Goal: Transaction & Acquisition: Subscribe to service/newsletter

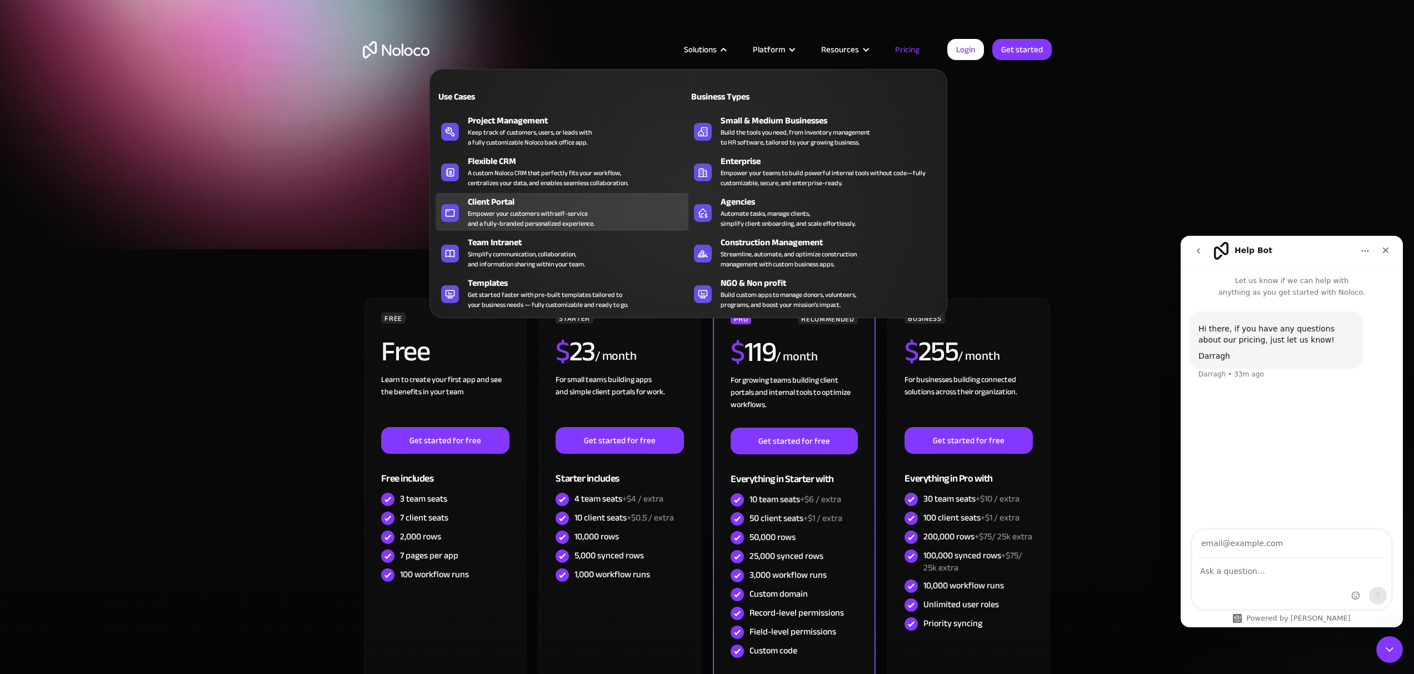
click at [524, 203] on div "Client Portal" at bounding box center [581, 201] width 226 height 13
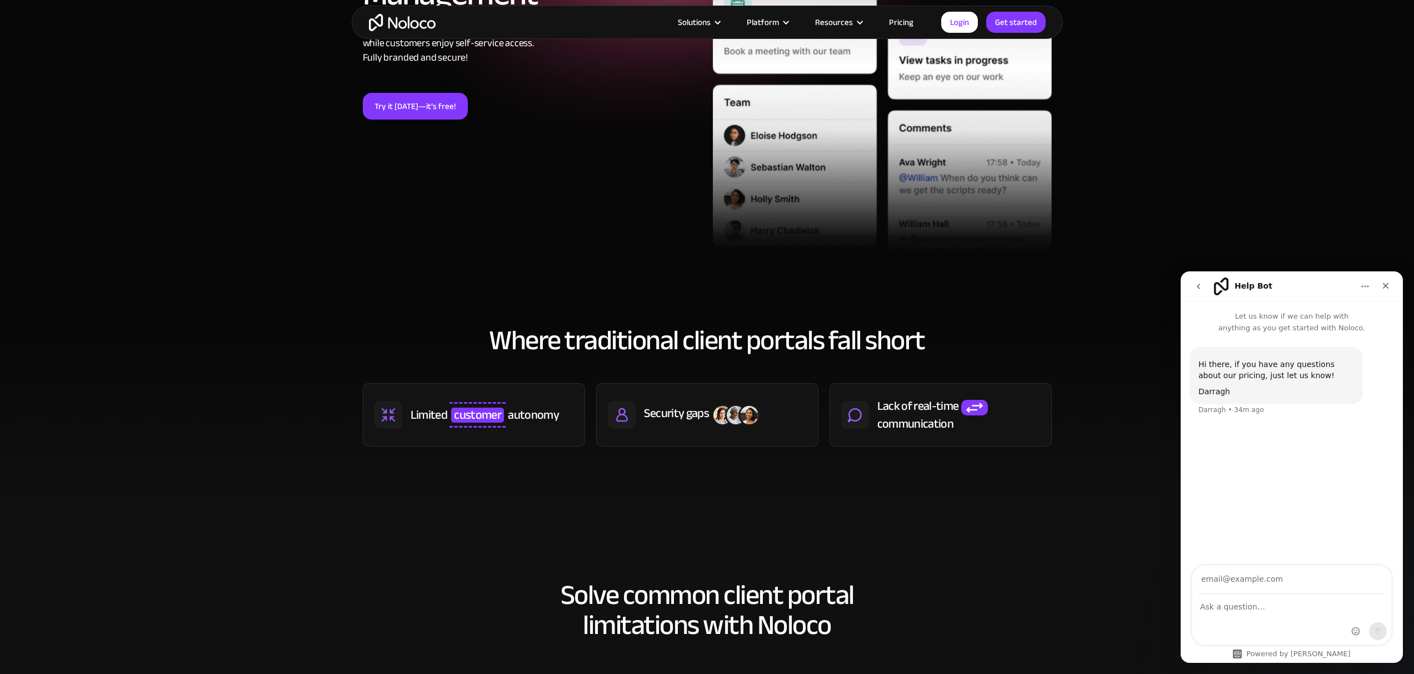
scroll to position [576, 0]
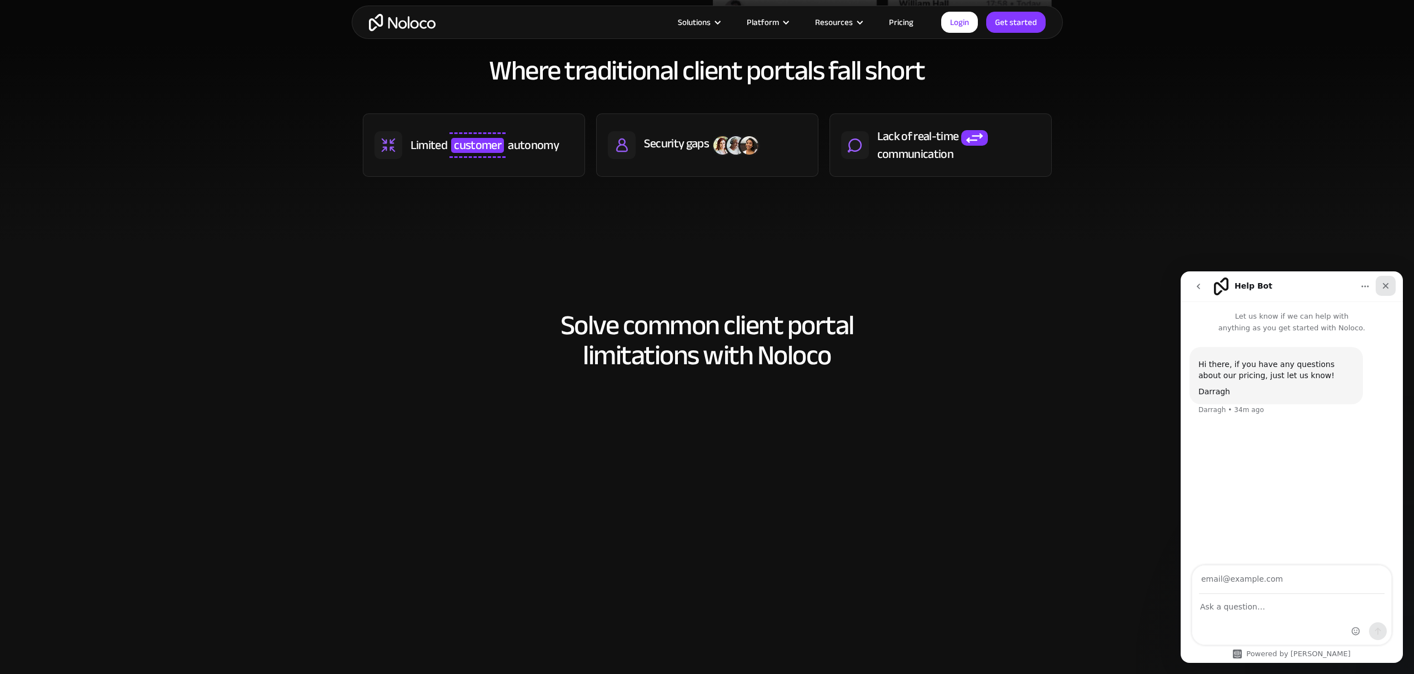
click at [1378, 285] on div "Close" at bounding box center [1386, 286] width 20 height 20
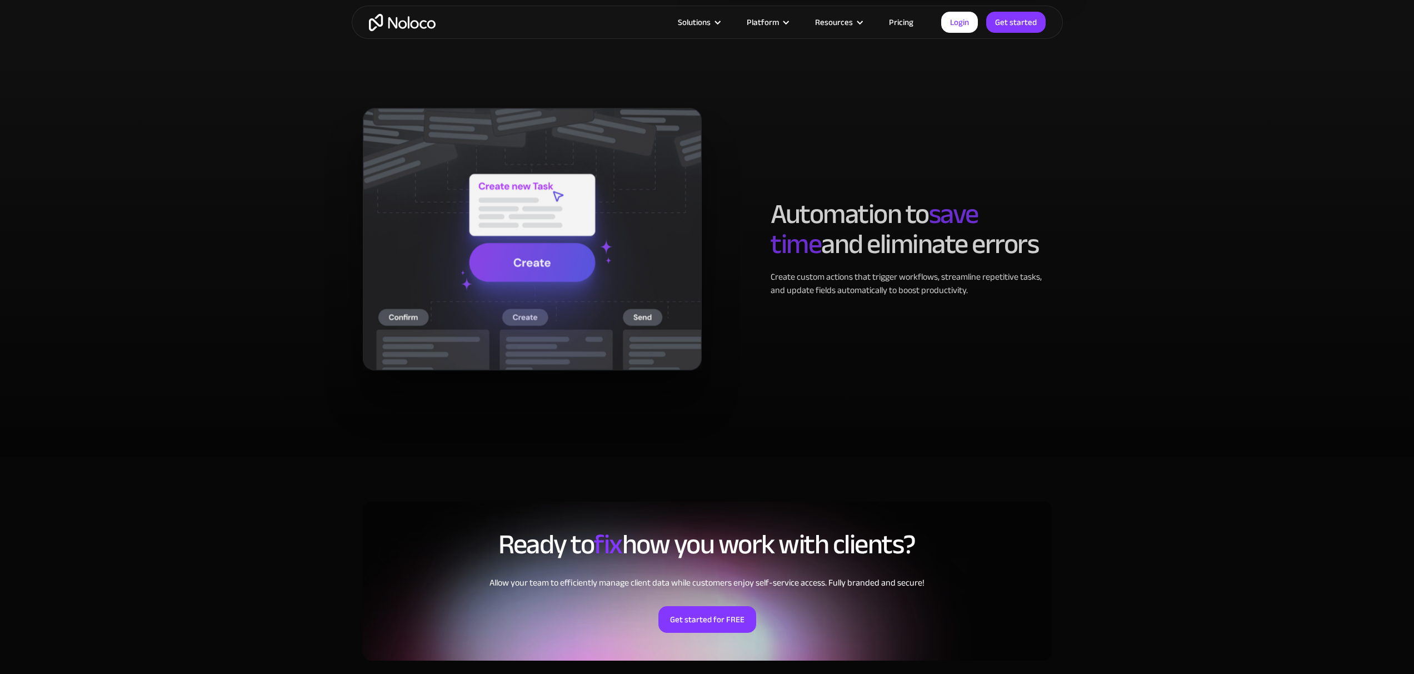
scroll to position [2358, 0]
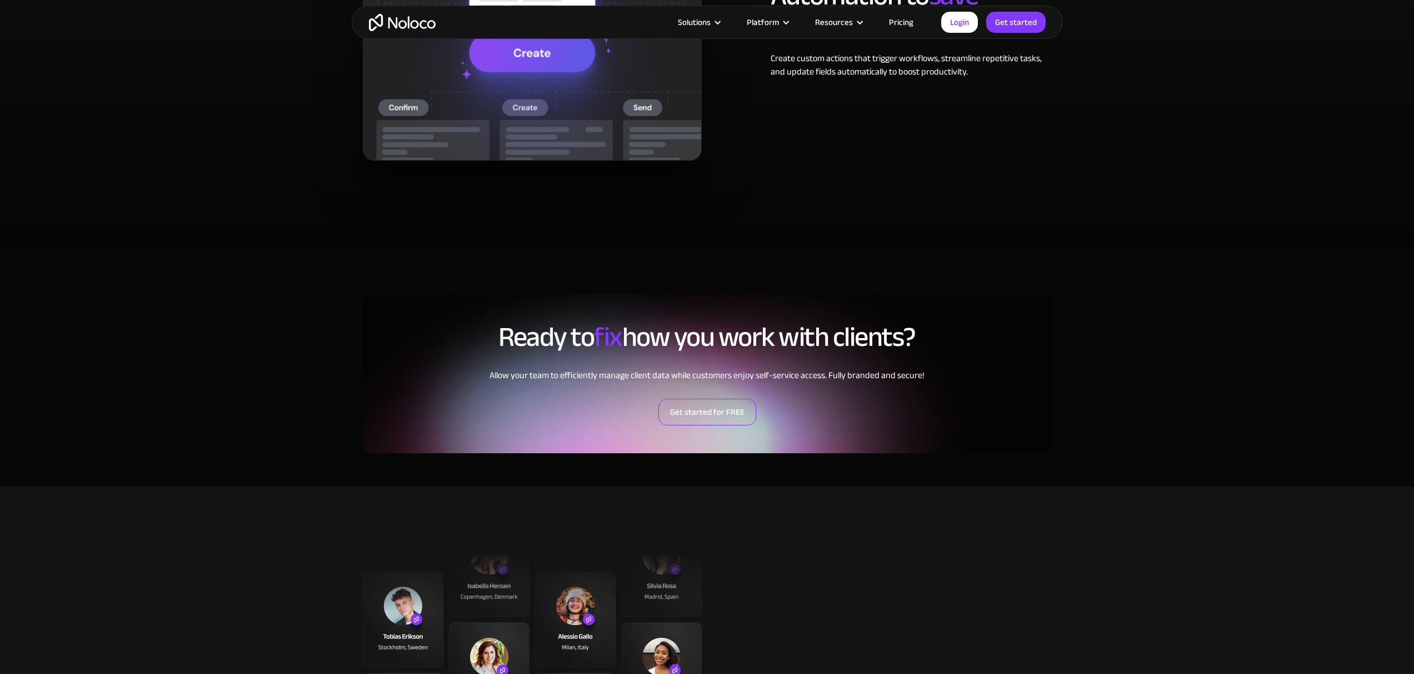
click at [714, 408] on link "Get started for FREE" at bounding box center [708, 411] width 98 height 27
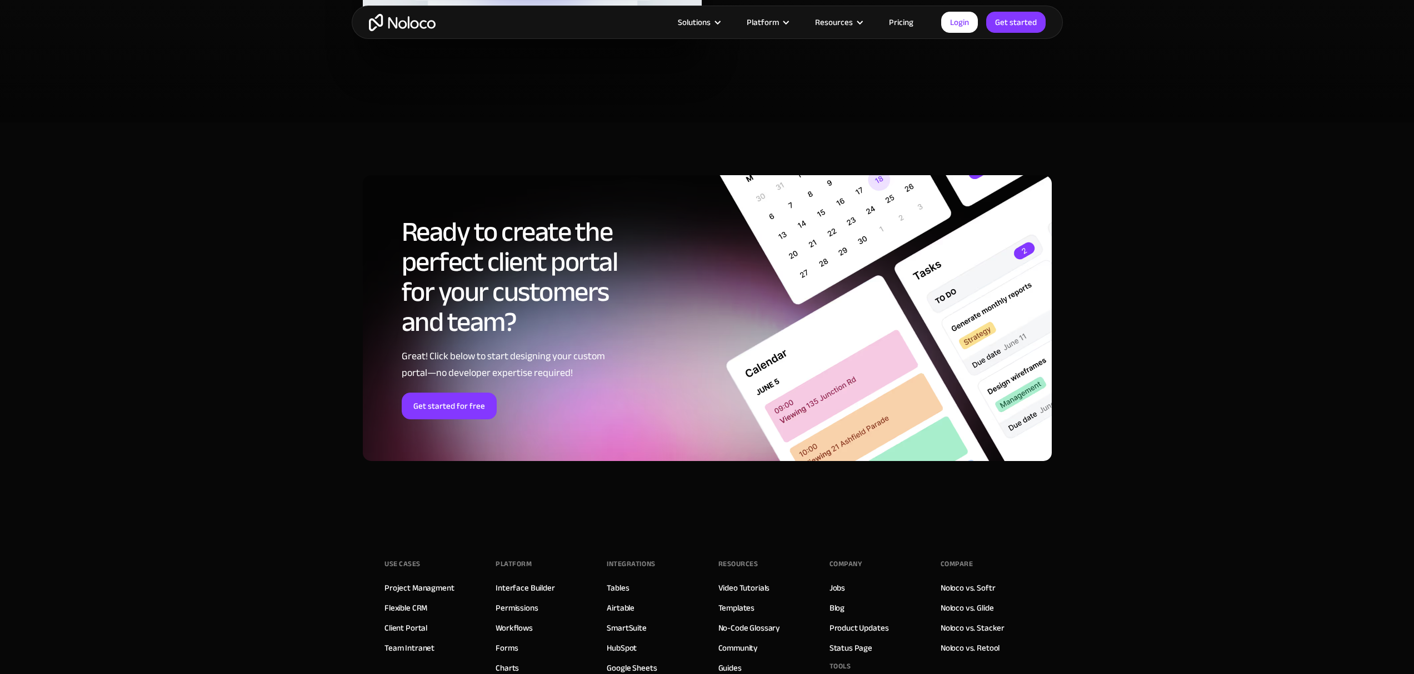
scroll to position [5893, 0]
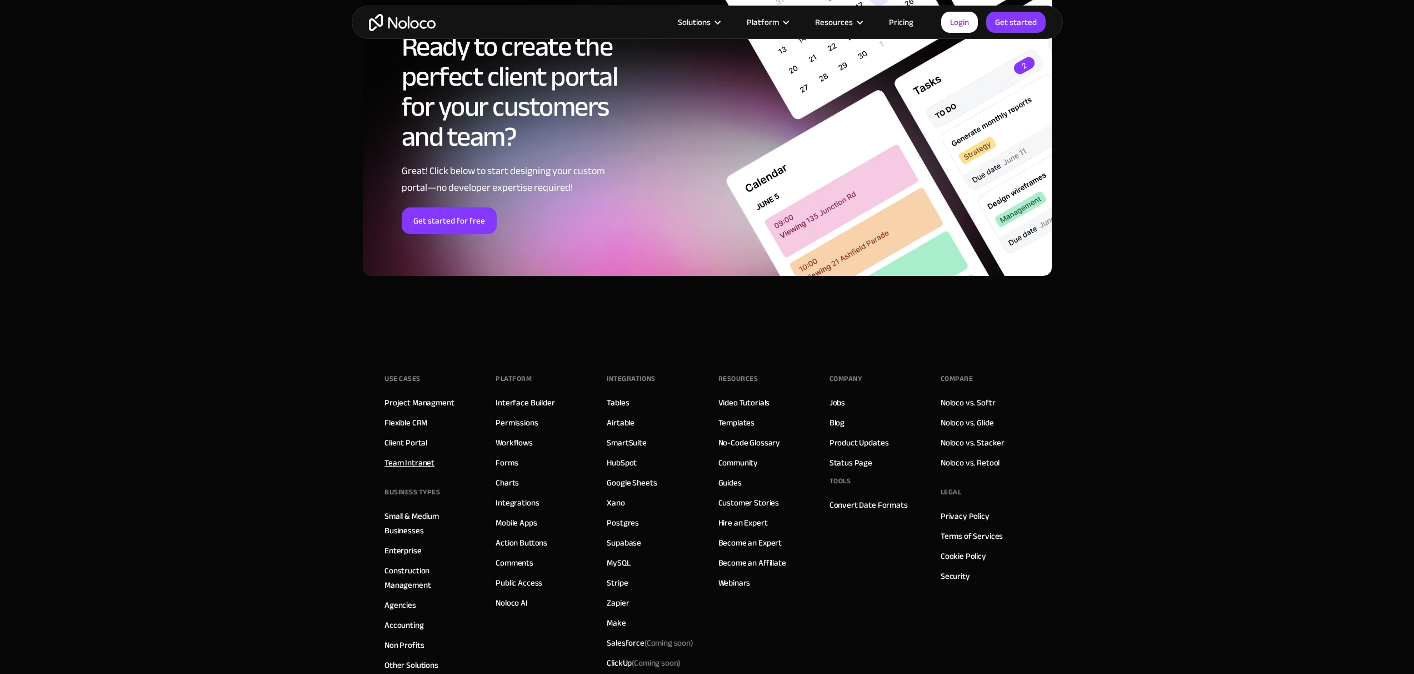
click at [413, 460] on link "Team Intranet" at bounding box center [410, 462] width 50 height 14
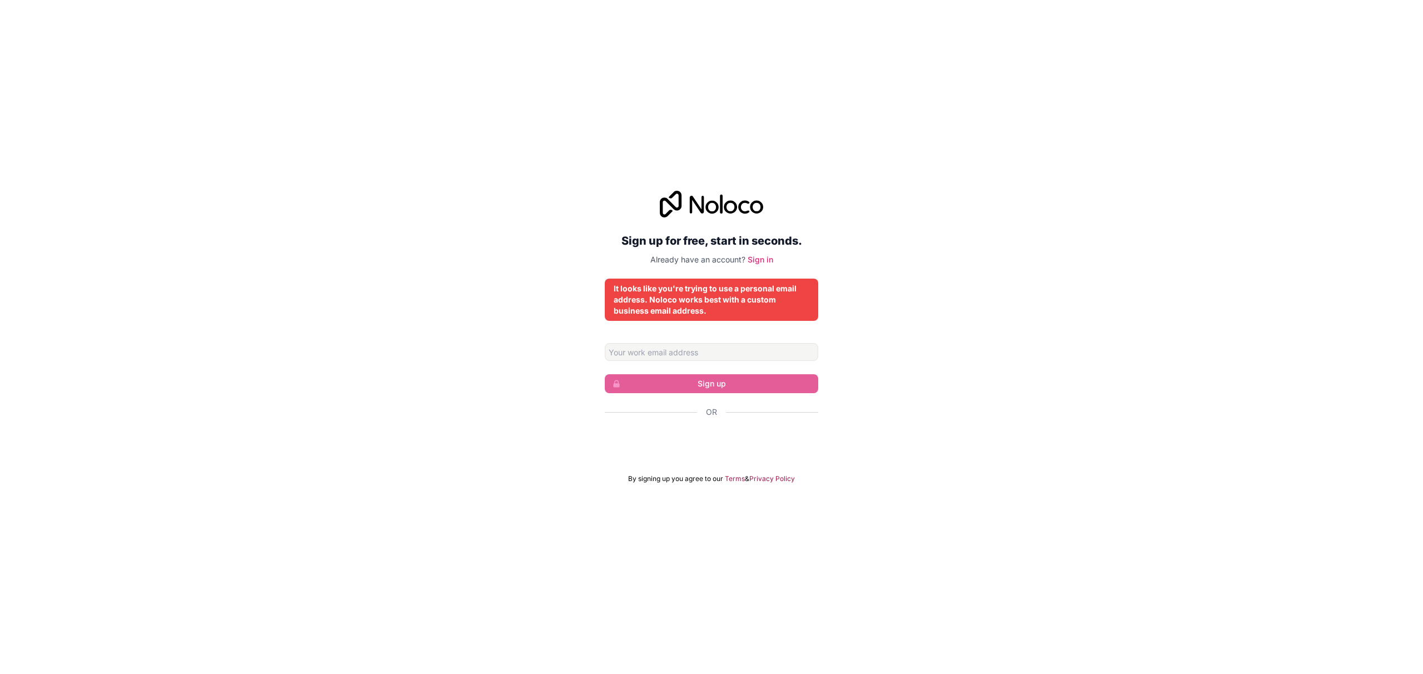
click at [906, 386] on div "Sign up for free, start in seconds. Already have an account? Sign in It looks l…" at bounding box center [711, 336] width 1423 height 323
click at [674, 355] on input "Email address" at bounding box center [711, 352] width 213 height 18
type input "fynngentle@gmail.com"
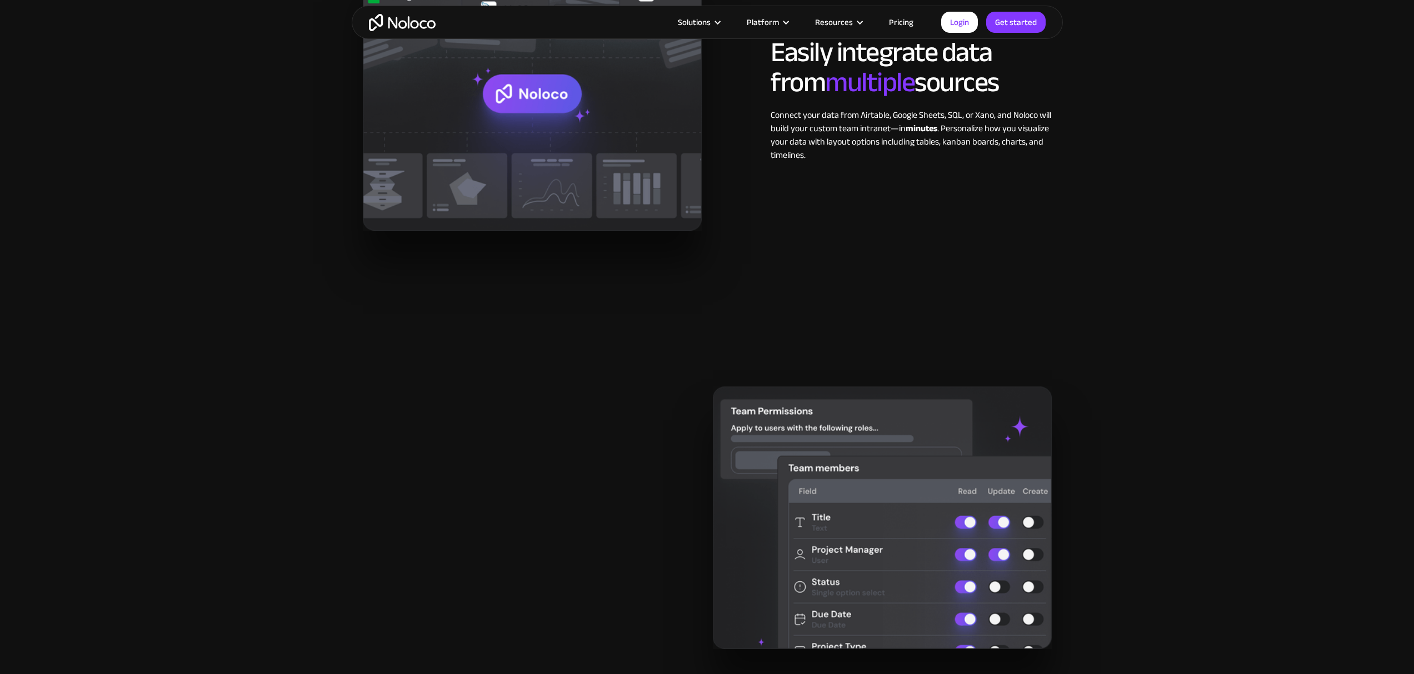
scroll to position [1771, 0]
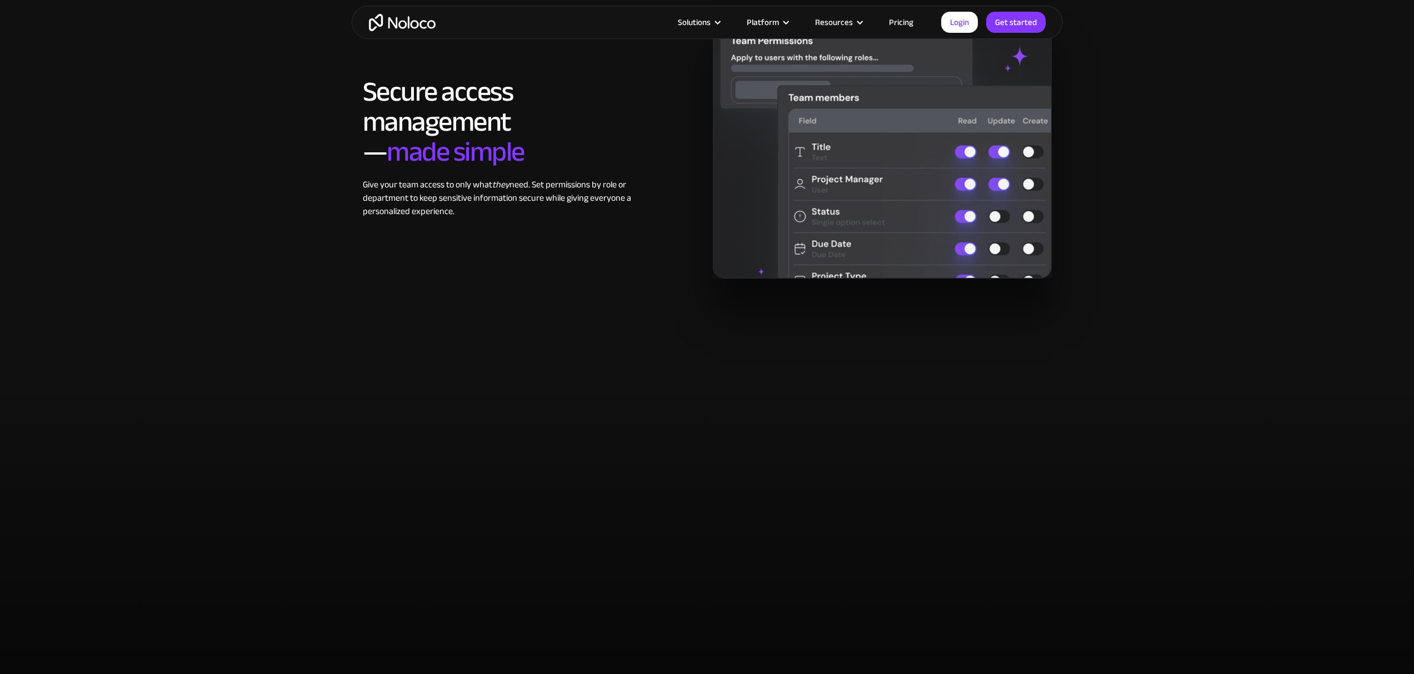
click at [899, 22] on link "Pricing" at bounding box center [901, 22] width 52 height 14
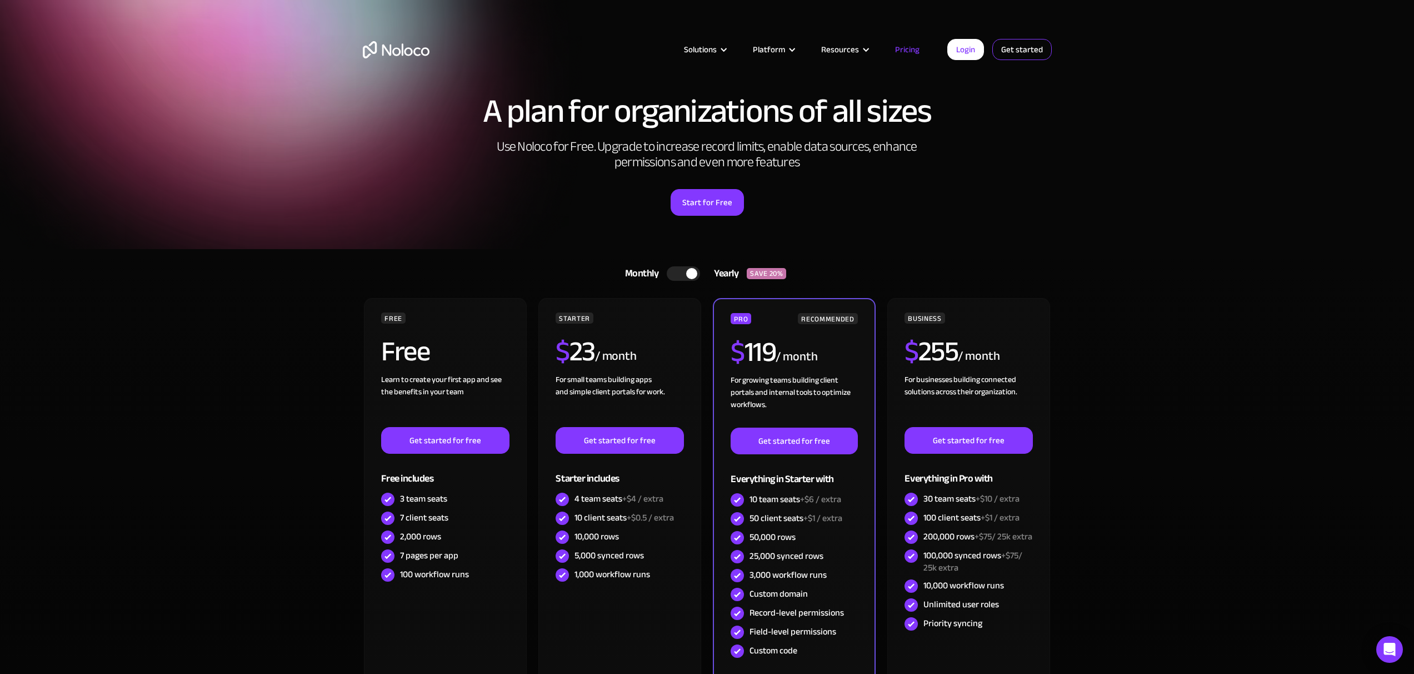
click at [1019, 49] on link "Get started" at bounding box center [1022, 49] width 59 height 21
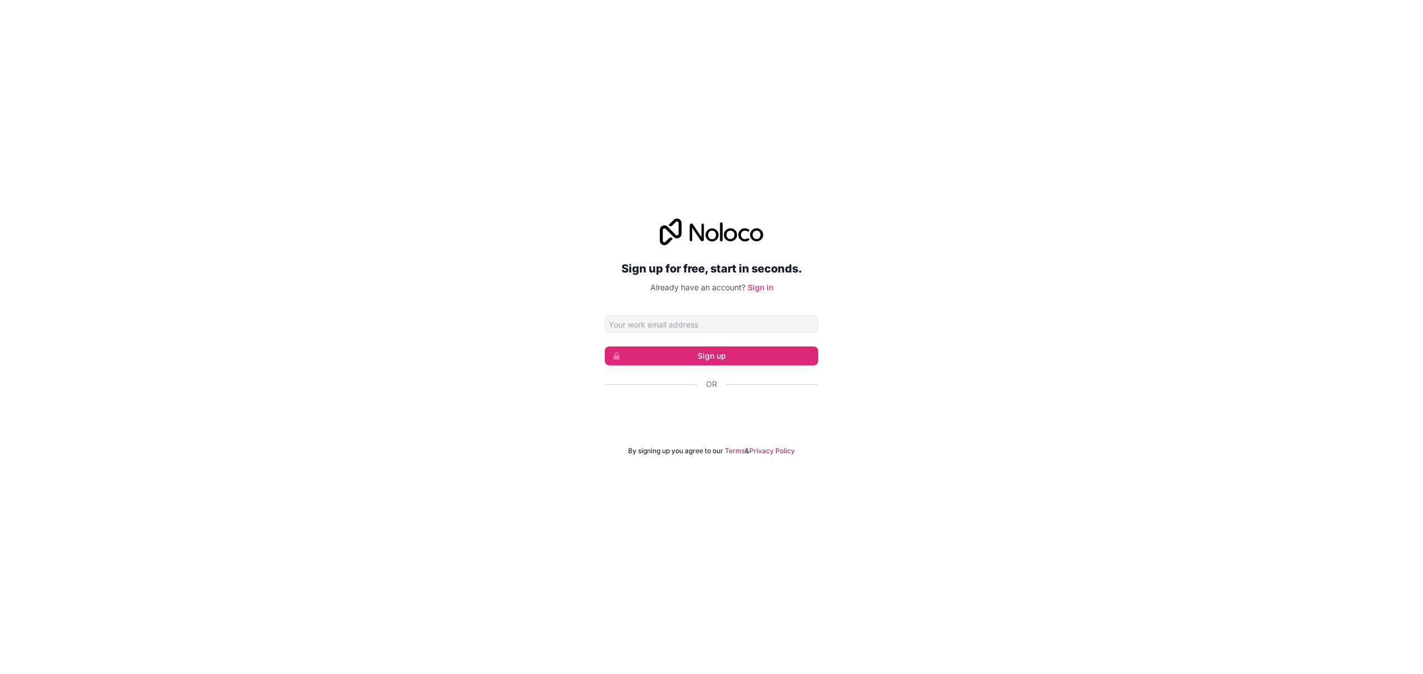
click at [742, 325] on input "Email address" at bounding box center [711, 324] width 213 height 18
type input "[EMAIL_ADDRESS][DOMAIN_NAME]"
click at [728, 354] on button "Sign up" at bounding box center [711, 355] width 213 height 19
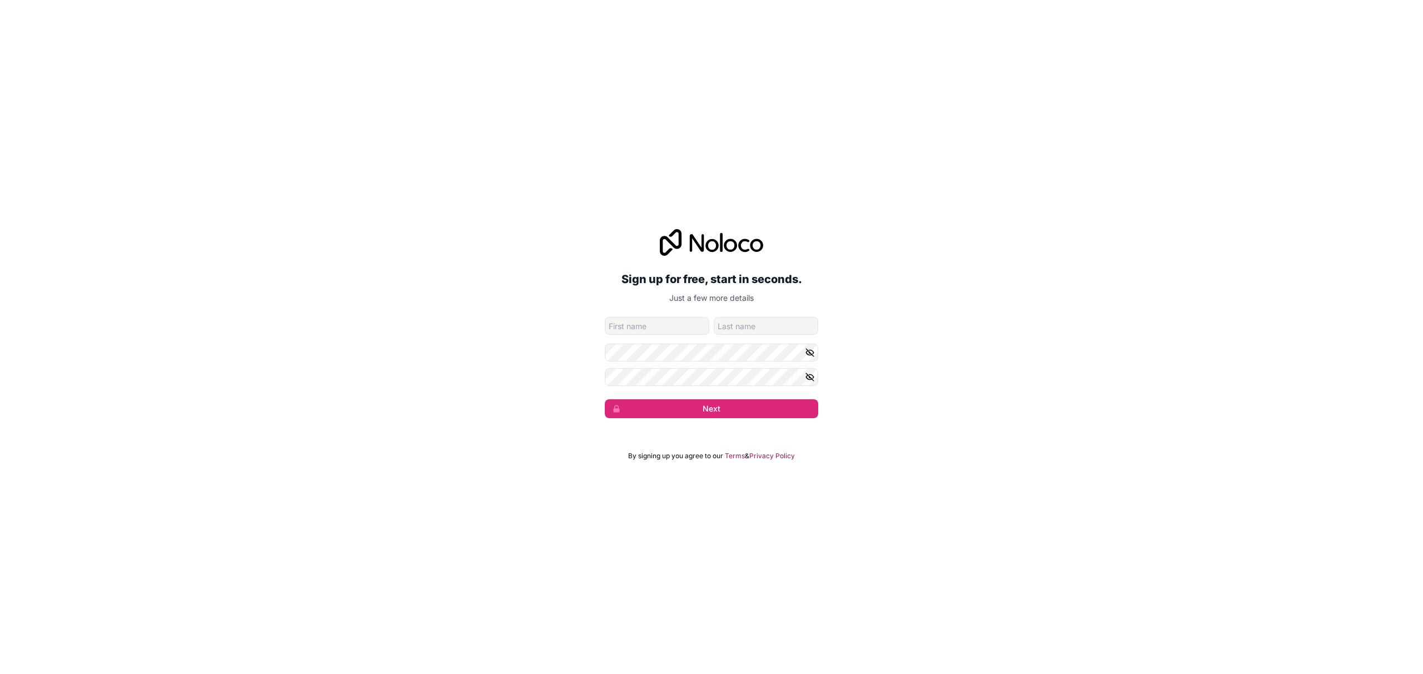
click at [665, 323] on input "given-name" at bounding box center [657, 326] width 104 height 18
type input "Fynn"
type input "Gentle"
click at [715, 403] on button "Next" at bounding box center [711, 408] width 213 height 19
